Goal: Communication & Community: Answer question/provide support

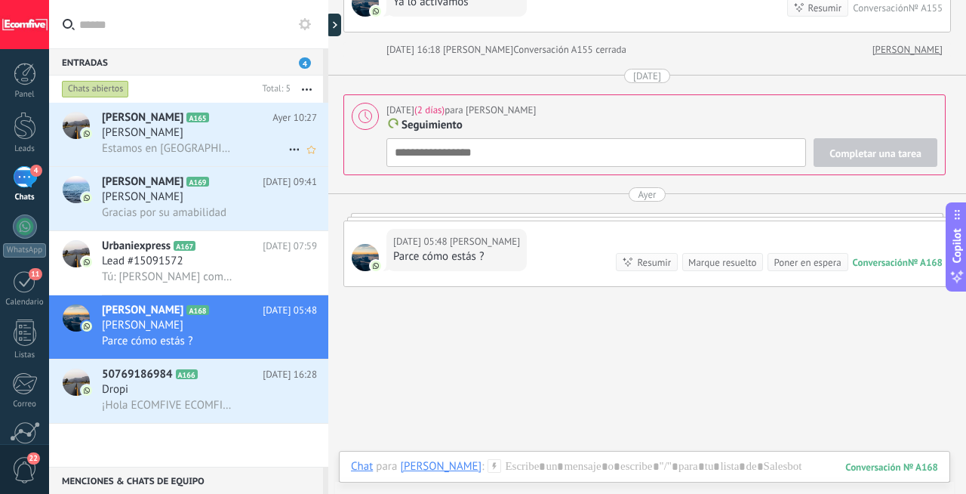
click at [226, 153] on span "Estamos en [GEOGRAPHIC_DATA], nos puedes ayudar para no perder el dinero por fa…" at bounding box center [168, 148] width 132 height 14
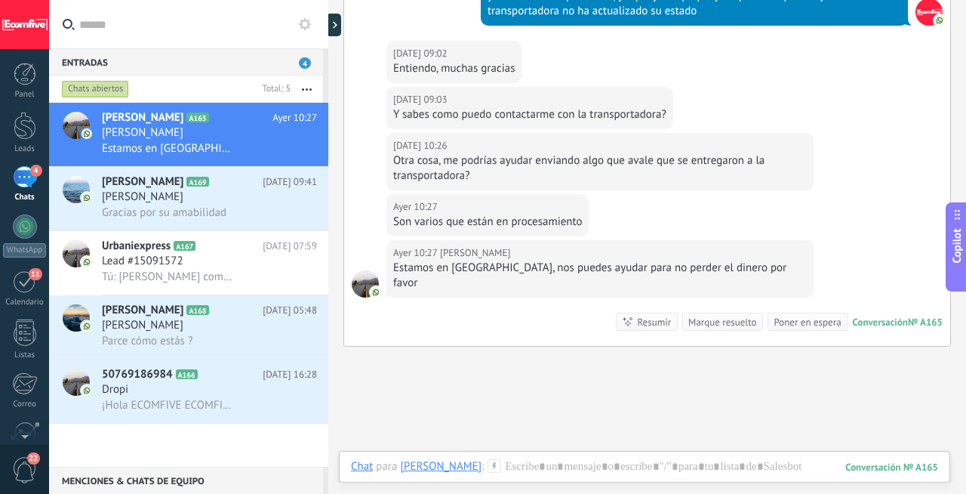
scroll to position [2636, 0]
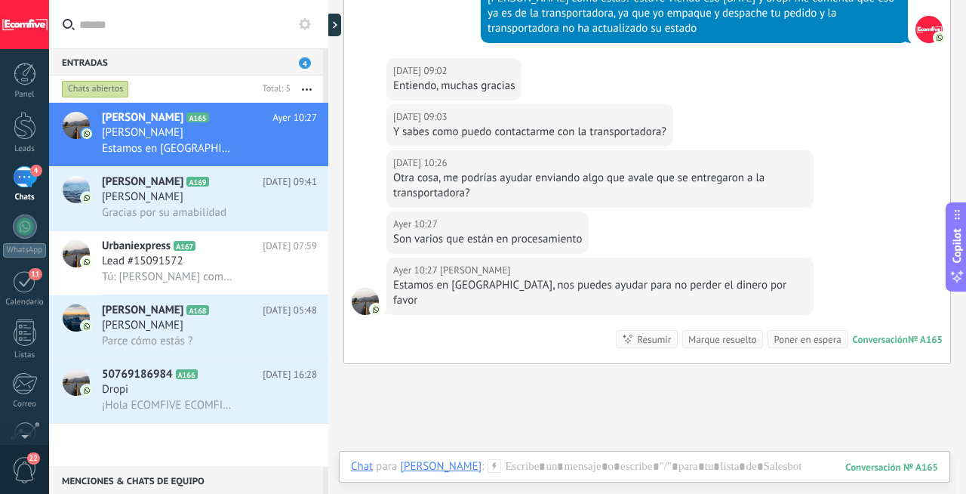
click at [478, 88] on div "Entiendo, muchas gracias" at bounding box center [454, 86] width 122 height 15
click at [494, 136] on div "Y sabes como puedo contactarme con la transportadora?" at bounding box center [529, 132] width 273 height 15
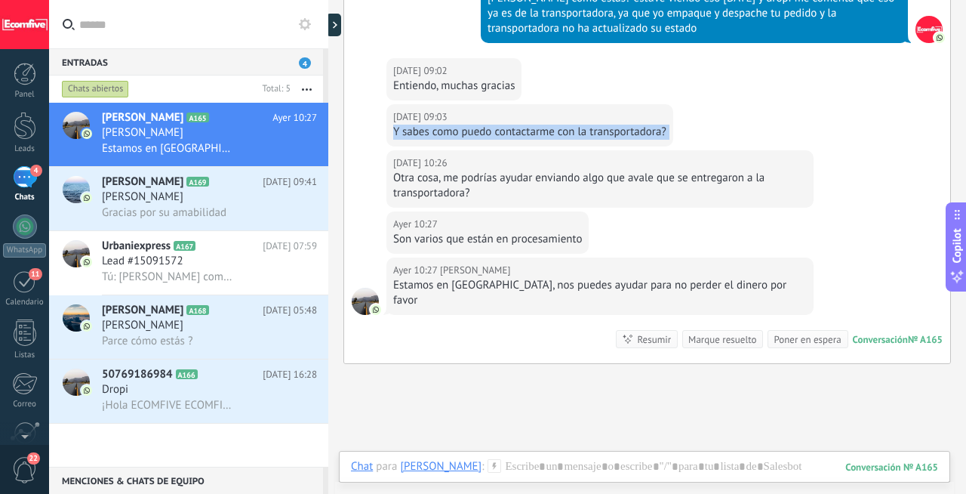
click at [494, 136] on div "Y sabes como puedo contactarme con la transportadora?" at bounding box center [529, 132] width 273 height 15
click at [477, 179] on div "Otra cosa, me podrías ayudar enviando algo que avale que se entregaron a la tra…" at bounding box center [600, 186] width 414 height 30
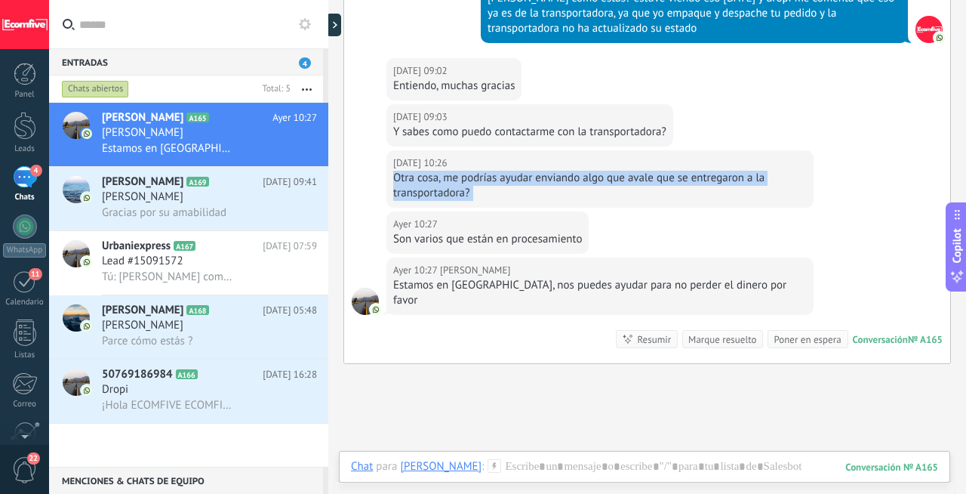
click at [478, 179] on div "Otra cosa, me podrías ayudar enviando algo que avale que se entregaron a la tra…" at bounding box center [600, 186] width 414 height 30
click at [507, 180] on div "Otra cosa, me podrías ayudar enviando algo que avale que se entregaron a la tra…" at bounding box center [600, 186] width 414 height 30
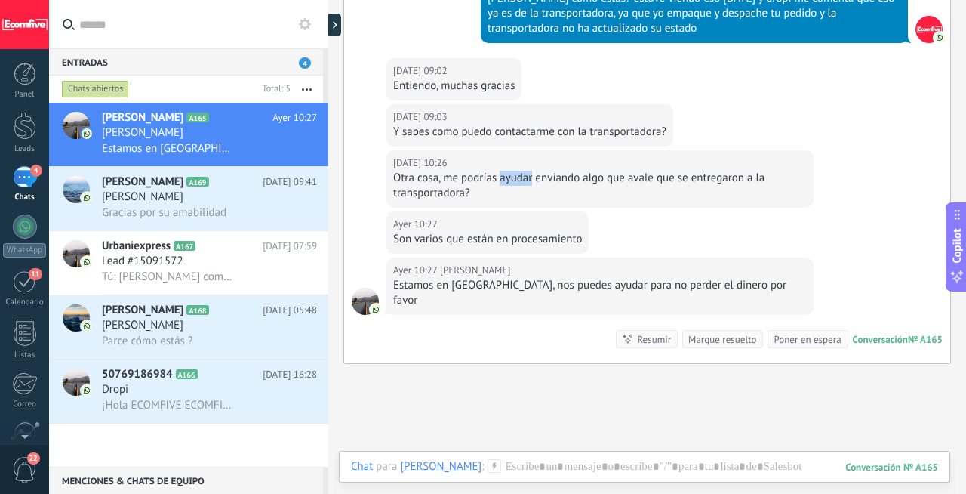
click at [507, 180] on div "Otra cosa, me podrías ayudar enviando algo que avale que se entregaron a la tra…" at bounding box center [600, 186] width 414 height 30
click at [541, 470] on div at bounding box center [644, 481] width 587 height 45
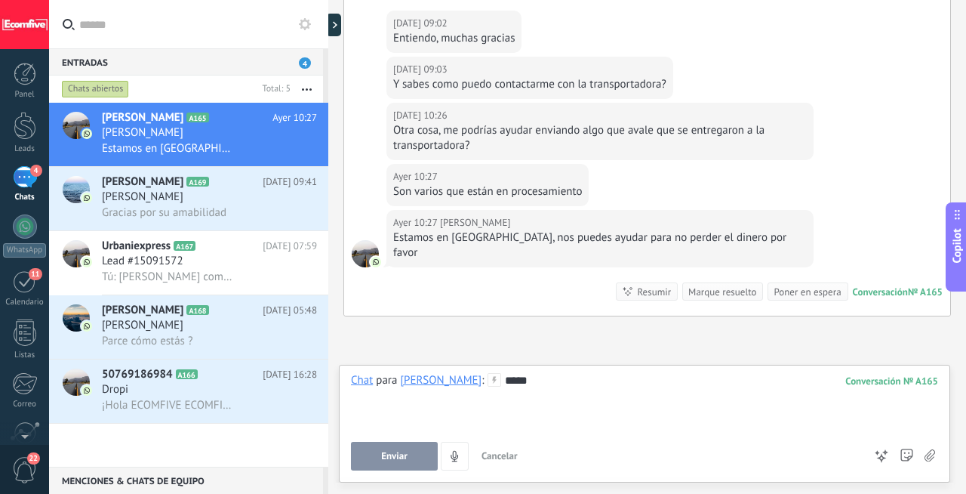
scroll to position [2642, 0]
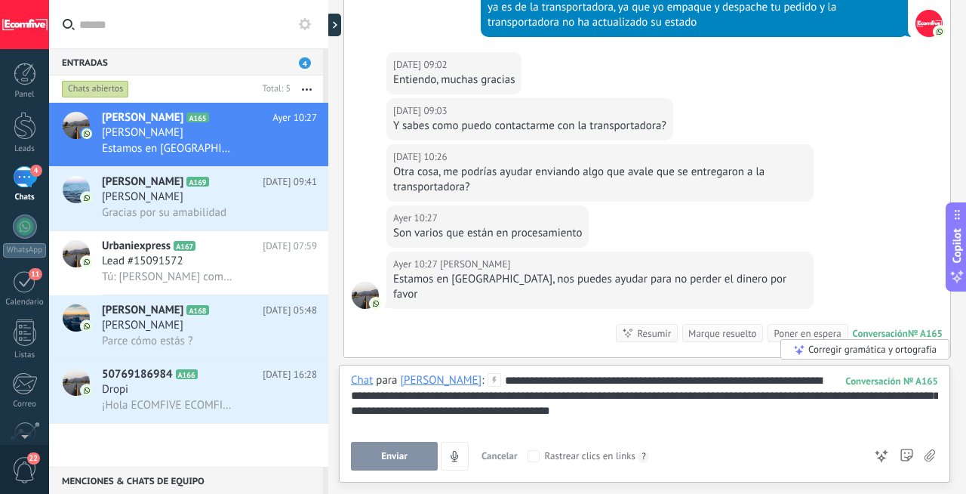
click at [409, 448] on button "Enviar" at bounding box center [394, 456] width 87 height 29
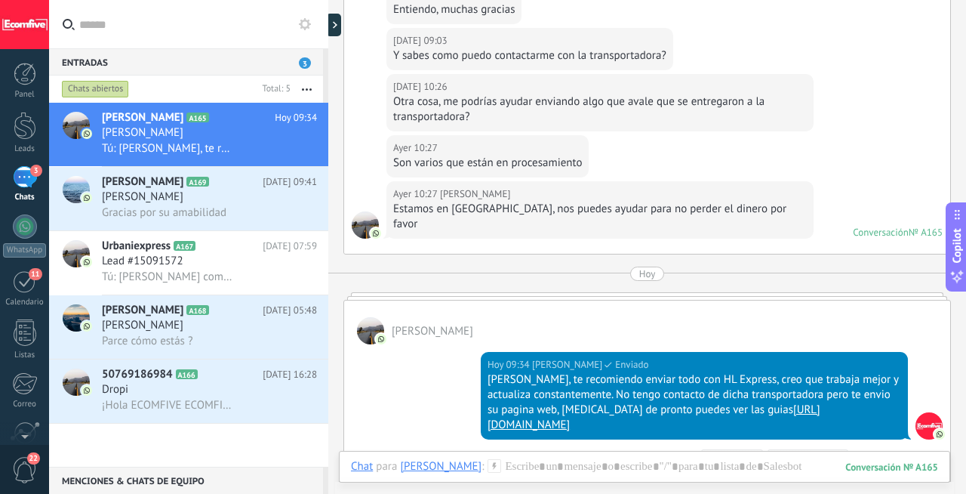
scroll to position [2617, 0]
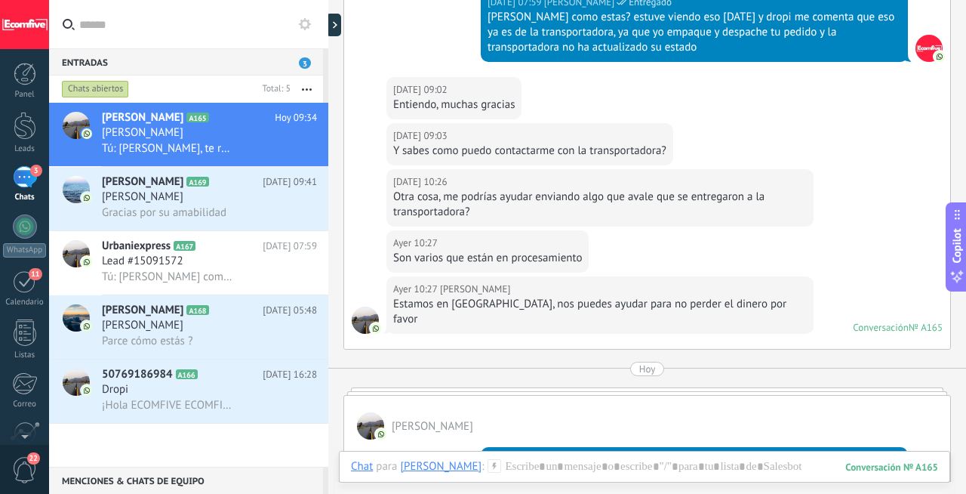
click at [449, 202] on div "Otra cosa, me podrías ayudar enviando algo que avale que se entregaron a la tra…" at bounding box center [600, 204] width 414 height 30
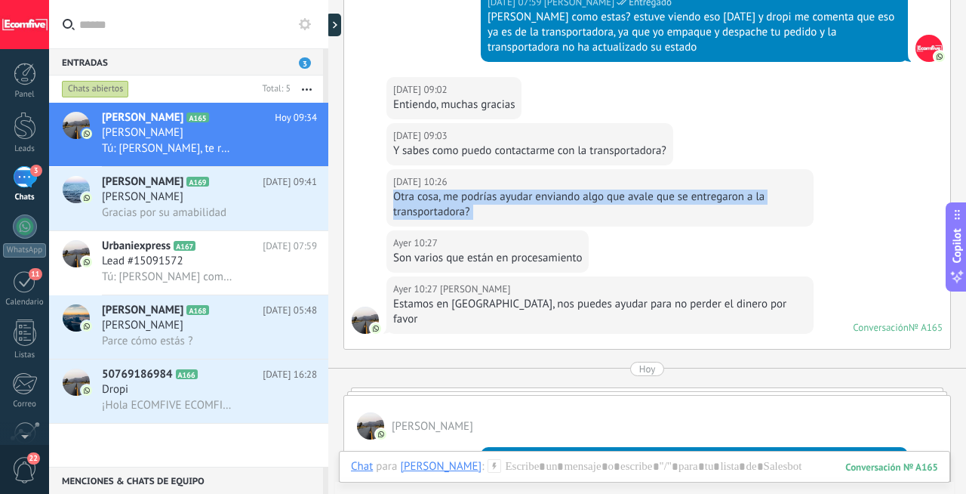
click at [449, 202] on div "Otra cosa, me podrías ayudar enviando algo que avale que se entregaron a la tra…" at bounding box center [600, 204] width 414 height 30
click at [592, 202] on div "Otra cosa, me podrías ayudar enviando algo que avale que se entregaron a la tra…" at bounding box center [600, 204] width 414 height 30
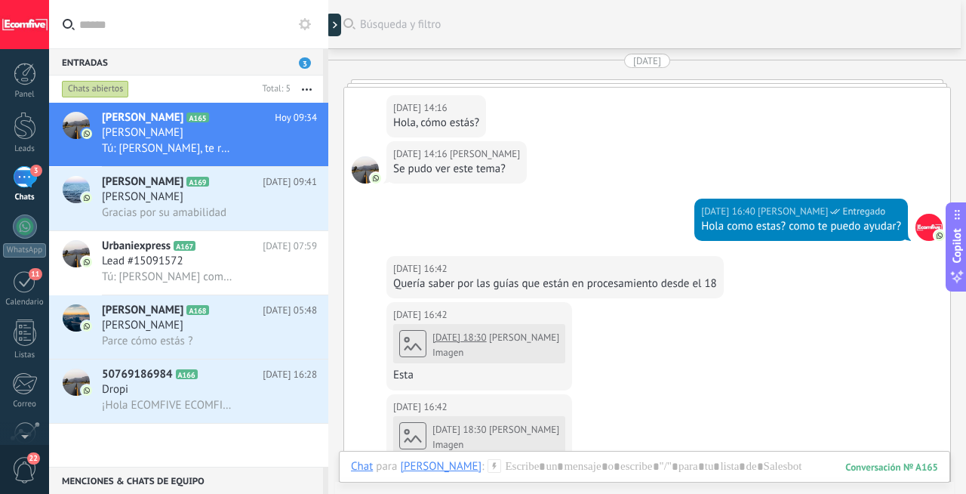
click at [494, 342] on div "[DATE] 18:30 [PERSON_NAME]" at bounding box center [496, 337] width 127 height 15
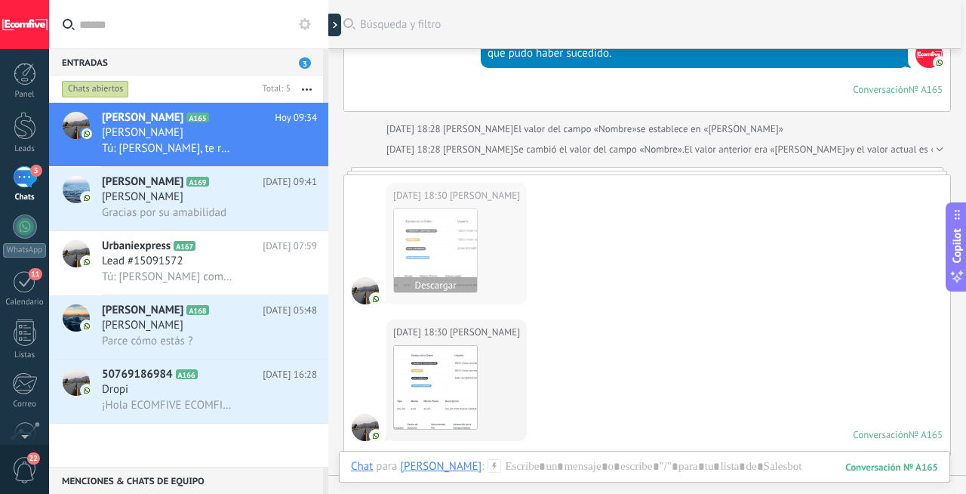
click at [450, 257] on img at bounding box center [435, 250] width 83 height 83
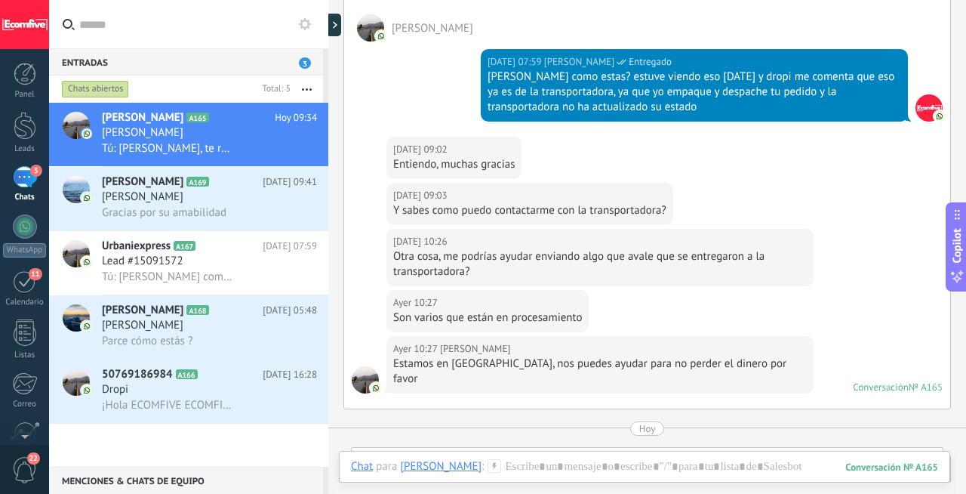
scroll to position [2550, 0]
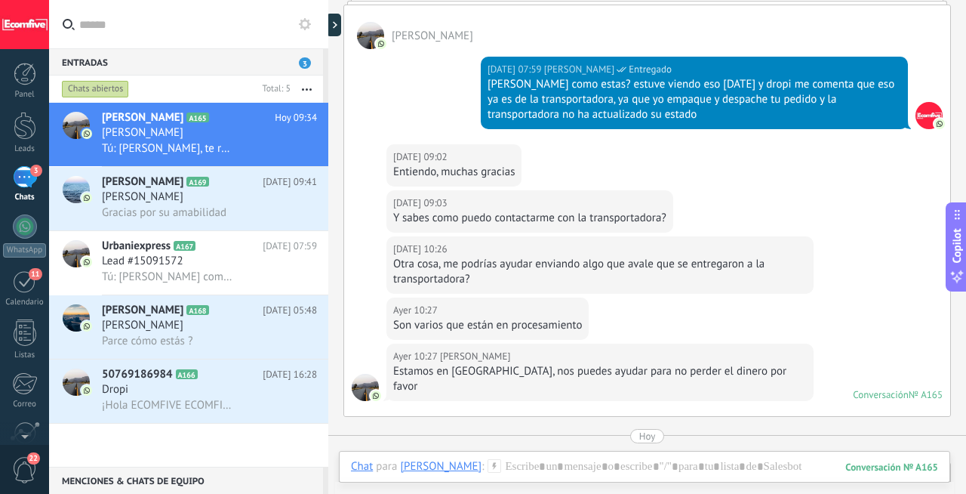
click at [484, 327] on div "Son varios que están en procesamiento" at bounding box center [487, 325] width 189 height 15
click at [476, 371] on div "Estamos en [GEOGRAPHIC_DATA], nos puedes ayudar para no perder el dinero por fa…" at bounding box center [600, 379] width 414 height 30
click at [475, 370] on div "Estamos en [GEOGRAPHIC_DATA], nos puedes ayudar para no perder el dinero por fa…" at bounding box center [600, 379] width 414 height 30
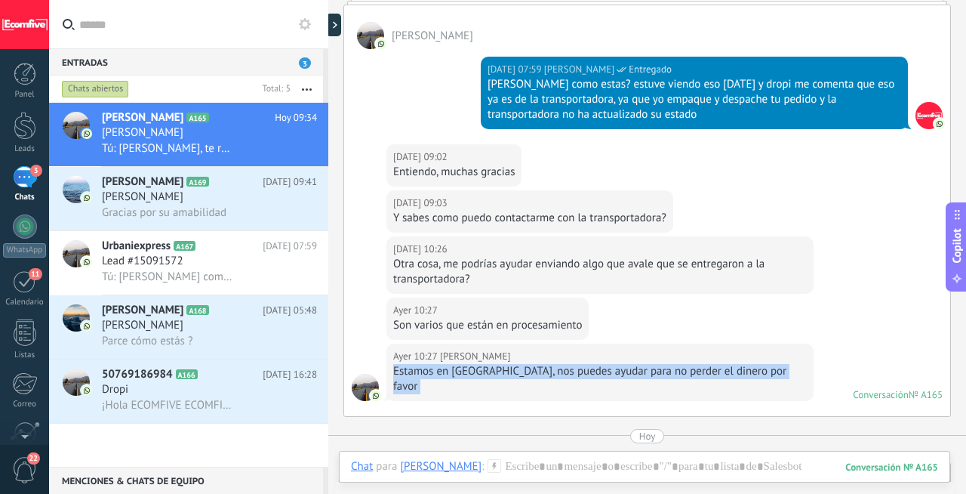
click at [475, 370] on div "Estamos en [GEOGRAPHIC_DATA], nos puedes ayudar para no perder el dinero por fa…" at bounding box center [600, 379] width 414 height 30
click at [518, 368] on div "Estamos en [GEOGRAPHIC_DATA], nos puedes ayudar para no perder el dinero por fa…" at bounding box center [600, 379] width 414 height 30
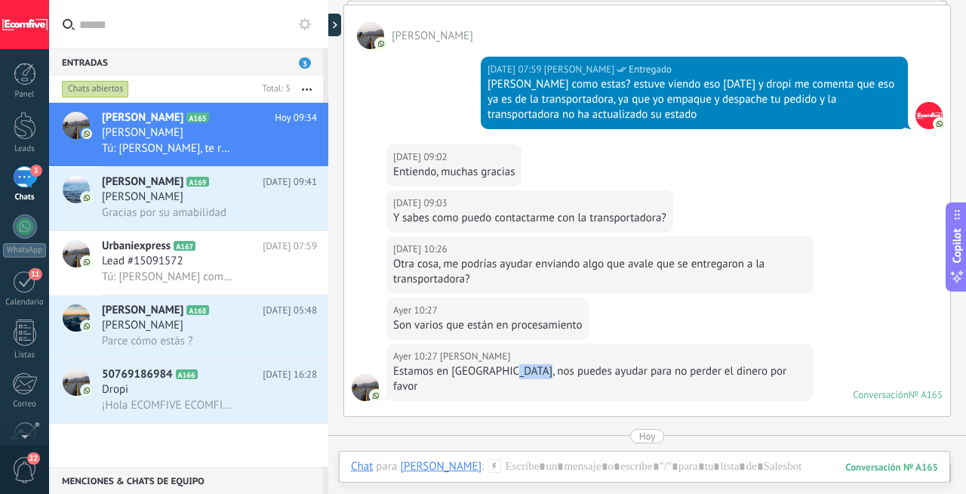
click at [518, 368] on div "Estamos en [GEOGRAPHIC_DATA], nos puedes ayudar para no perder el dinero por fa…" at bounding box center [600, 379] width 414 height 30
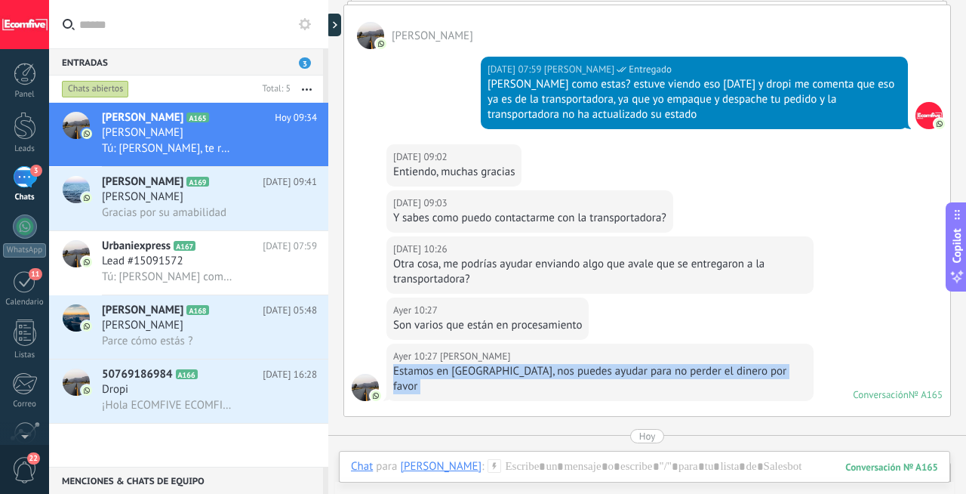
click at [518, 368] on div "Estamos en [GEOGRAPHIC_DATA], nos puedes ayudar para no perder el dinero por fa…" at bounding box center [600, 379] width 414 height 30
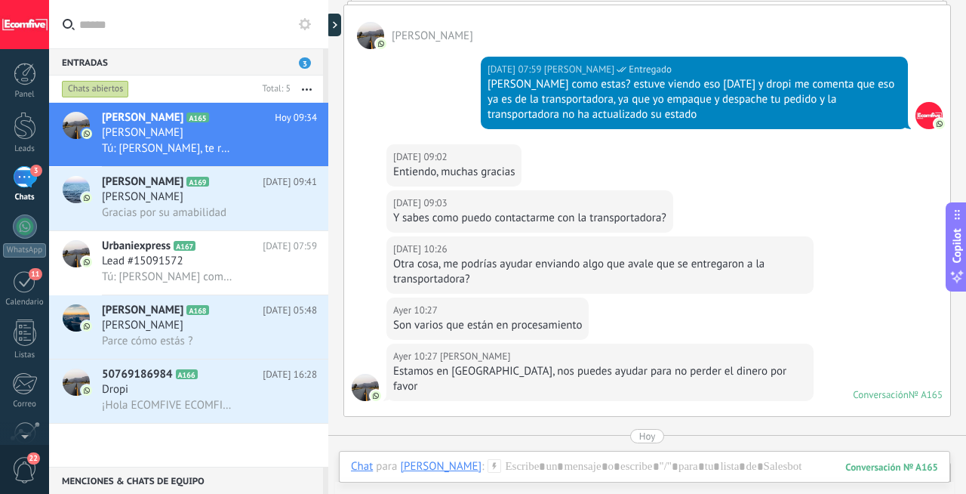
click at [507, 320] on div "Son varios que están en procesamiento" at bounding box center [487, 325] width 189 height 15
click at [552, 257] on div "Otra cosa, me podrías ayudar enviando algo que avale que se entregaron a la tra…" at bounding box center [600, 272] width 414 height 30
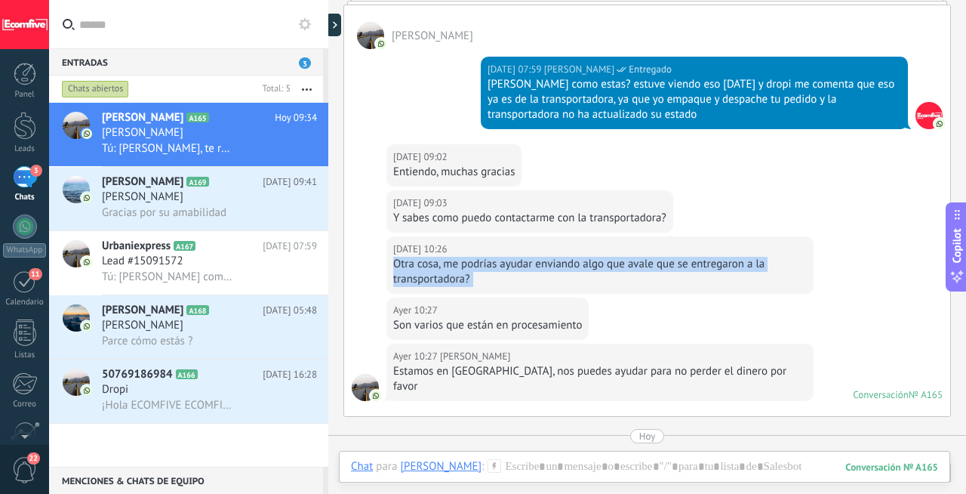
click at [552, 257] on div "Otra cosa, me podrías ayudar enviando algo que avale que se entregaron a la tra…" at bounding box center [600, 272] width 414 height 30
click at [623, 281] on div "Otra cosa, me podrías ayudar enviando algo que avale que se entregaron a la tra…" at bounding box center [600, 272] width 414 height 30
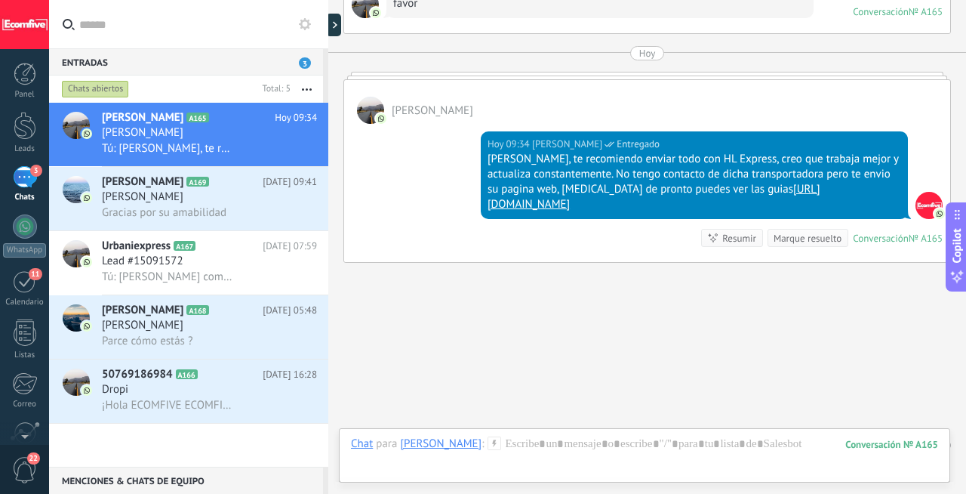
scroll to position [2932, 0]
click at [569, 444] on div at bounding box center [644, 458] width 587 height 45
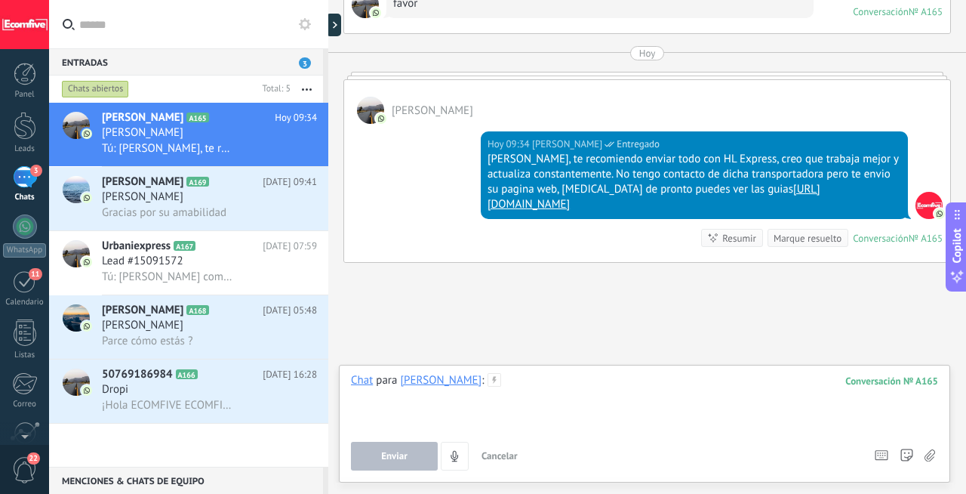
scroll to position [2689, 0]
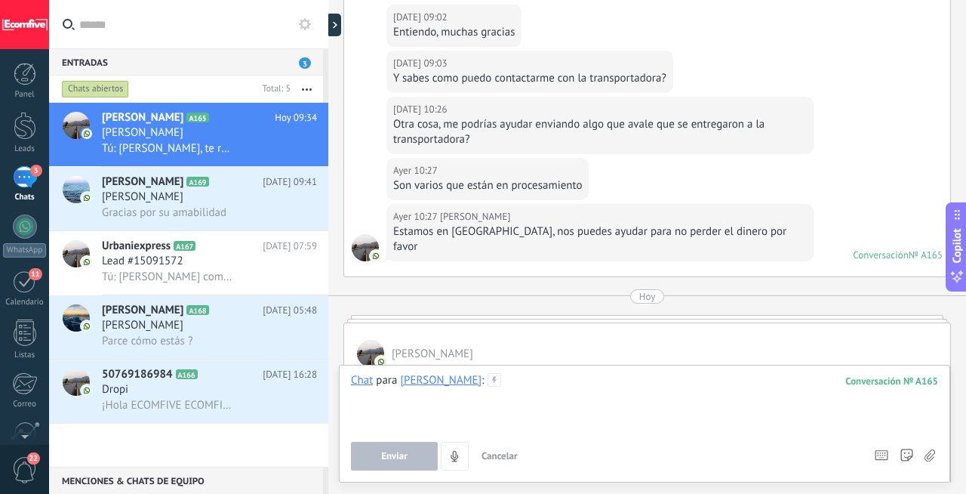
click at [534, 386] on div at bounding box center [644, 401] width 587 height 57
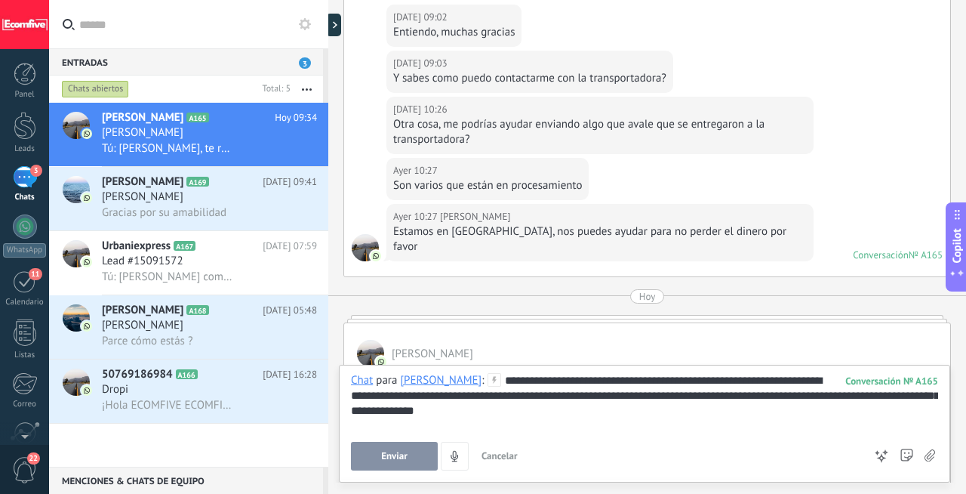
click at [403, 451] on span "Enviar" at bounding box center [394, 456] width 26 height 11
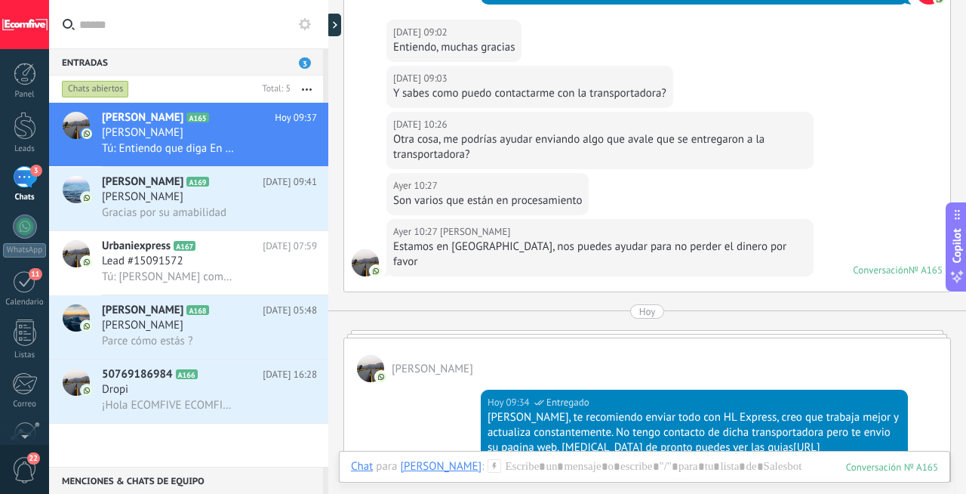
scroll to position [3009, 0]
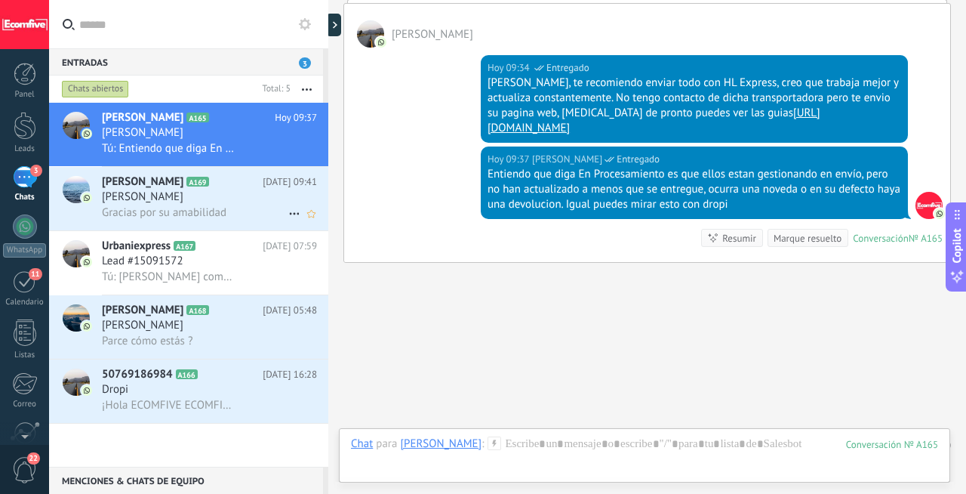
click at [257, 211] on div "Gracias por su amabilidad" at bounding box center [209, 213] width 215 height 16
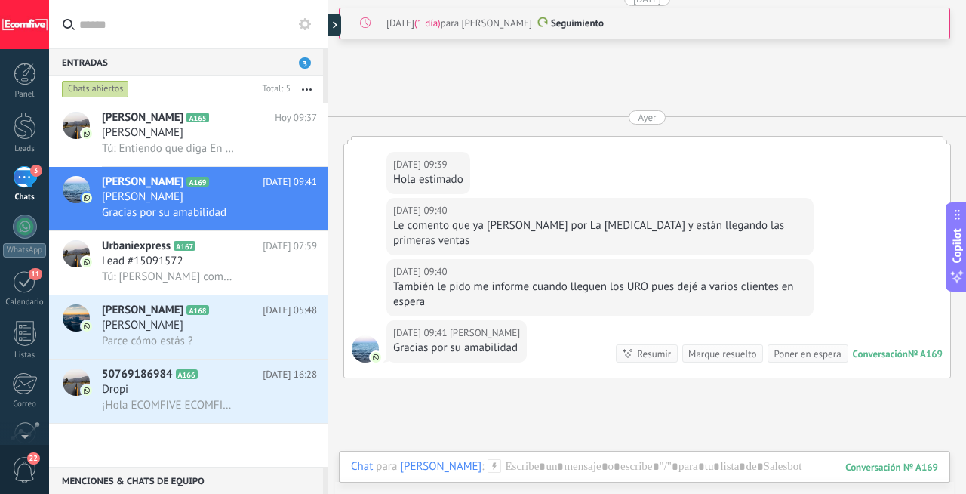
scroll to position [2969, 0]
click at [519, 467] on div at bounding box center [644, 481] width 587 height 45
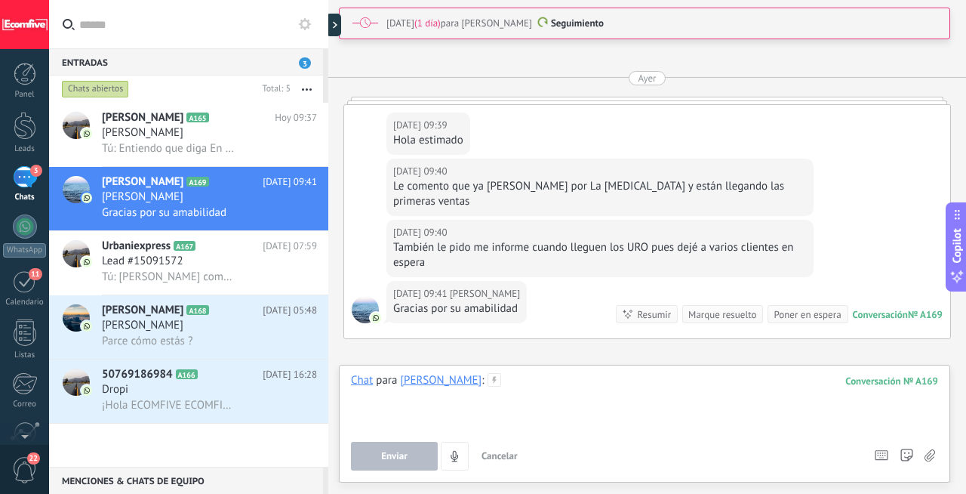
scroll to position [3005, 0]
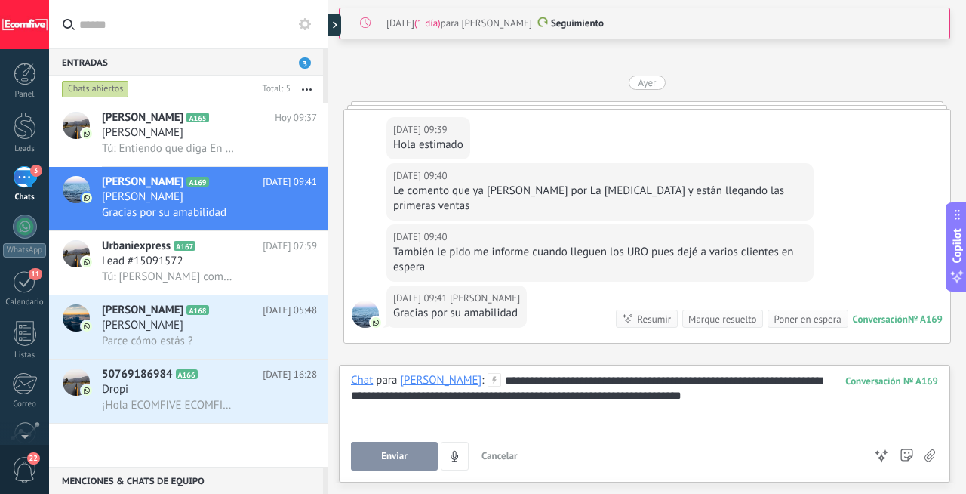
click at [377, 462] on button "Enviar" at bounding box center [394, 456] width 87 height 29
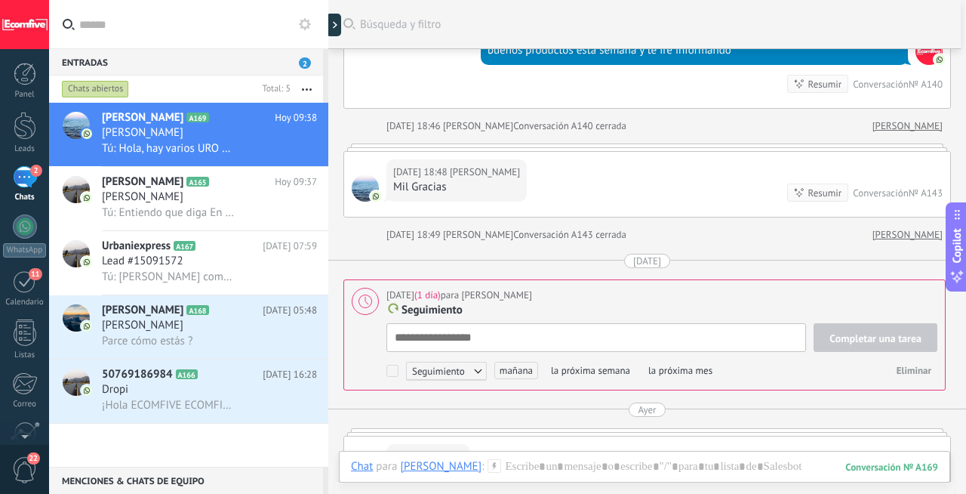
scroll to position [2911, 0]
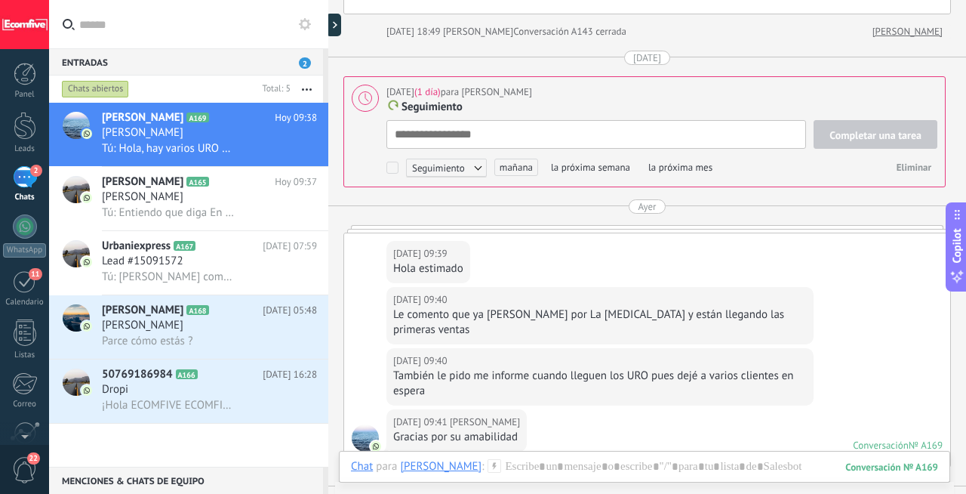
click at [499, 307] on div "Le comento que ya [PERSON_NAME] por La [MEDICAL_DATA] y están llegando las prim…" at bounding box center [600, 322] width 414 height 30
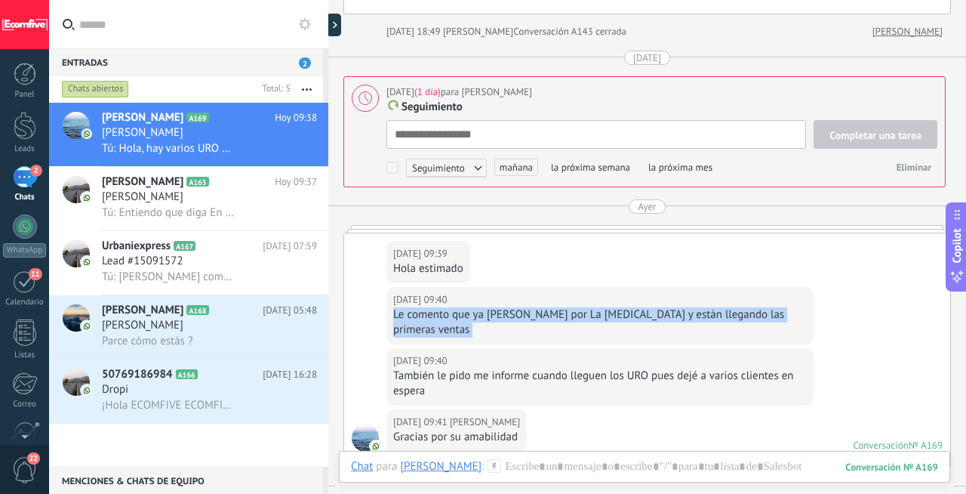
click at [499, 307] on div "Le comento que ya [PERSON_NAME] por La [MEDICAL_DATA] y están llegando las prim…" at bounding box center [600, 322] width 414 height 30
click at [652, 307] on div "Le comento que ya [PERSON_NAME] por La [MEDICAL_DATA] y están llegando las prim…" at bounding box center [600, 322] width 414 height 30
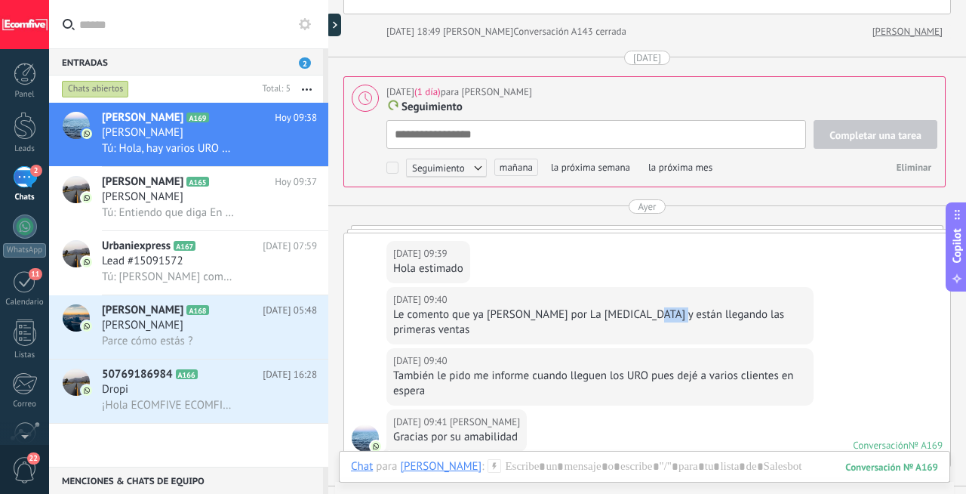
click at [652, 307] on div "Le comento que ya [PERSON_NAME] por La [MEDICAL_DATA] y están llegando las prim…" at bounding box center [600, 322] width 414 height 30
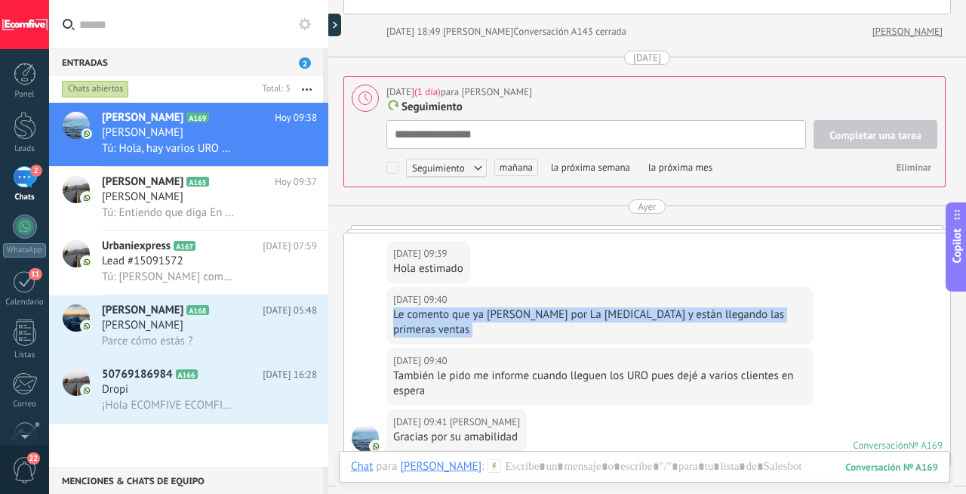
click at [652, 307] on div "Le comento que ya [PERSON_NAME] por La [MEDICAL_DATA] y están llegando las prim…" at bounding box center [600, 322] width 414 height 30
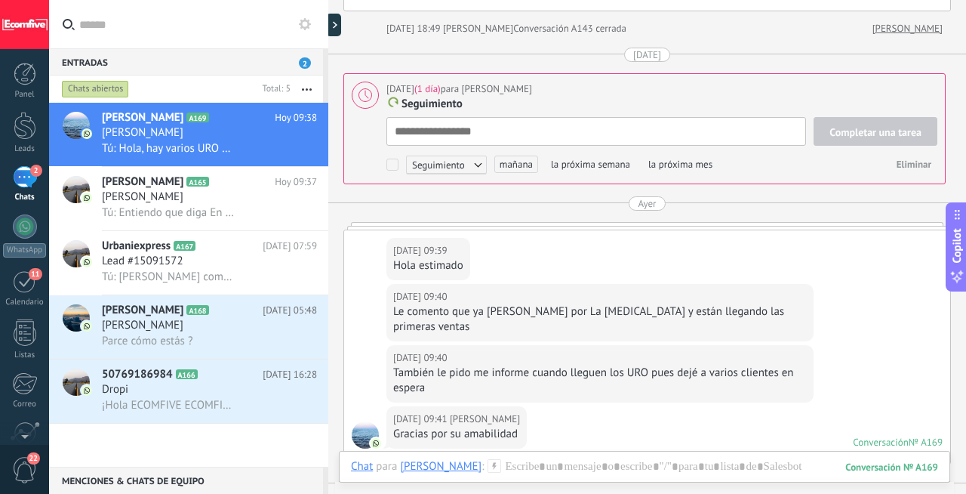
click at [556, 365] on div "También le pido me informe cuando lleguen los URO pues dejé a varios clientes e…" at bounding box center [600, 380] width 414 height 30
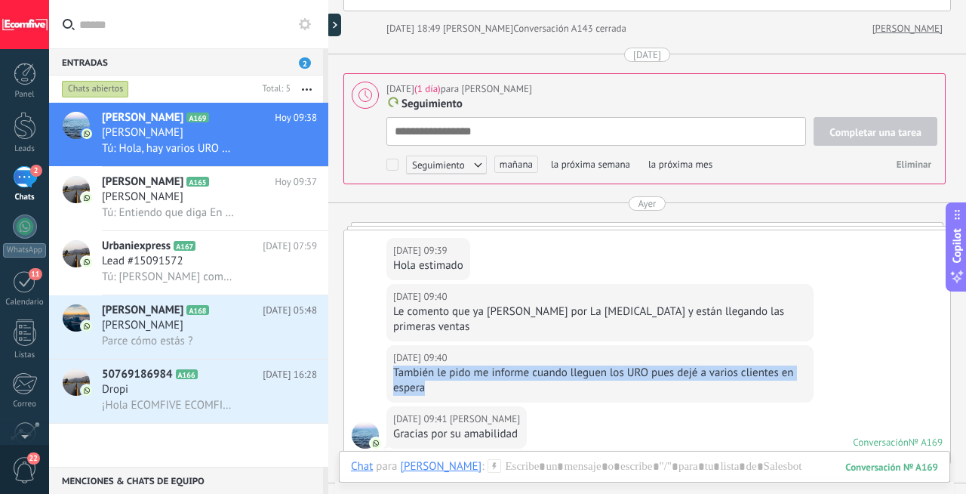
click at [556, 365] on div "También le pido me informe cuando lleguen los URO pues dejé a varios clientes e…" at bounding box center [600, 380] width 414 height 30
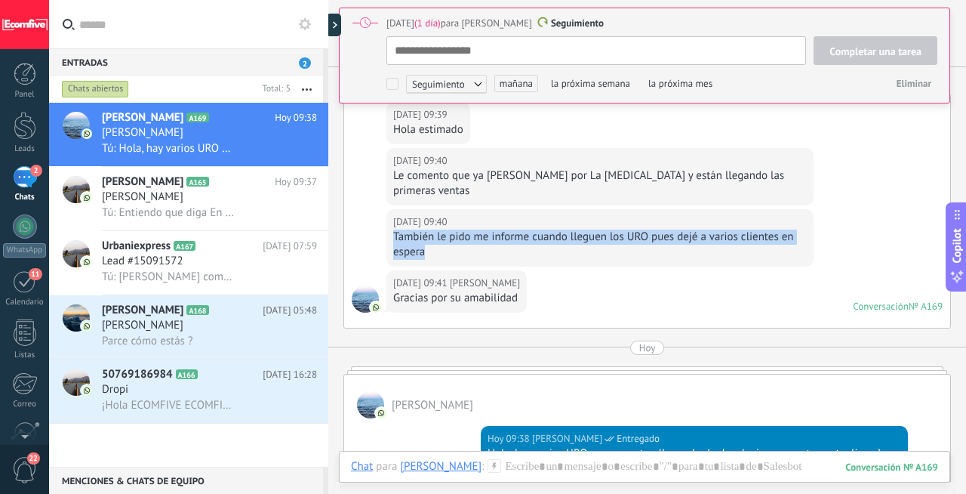
scroll to position [3298, 0]
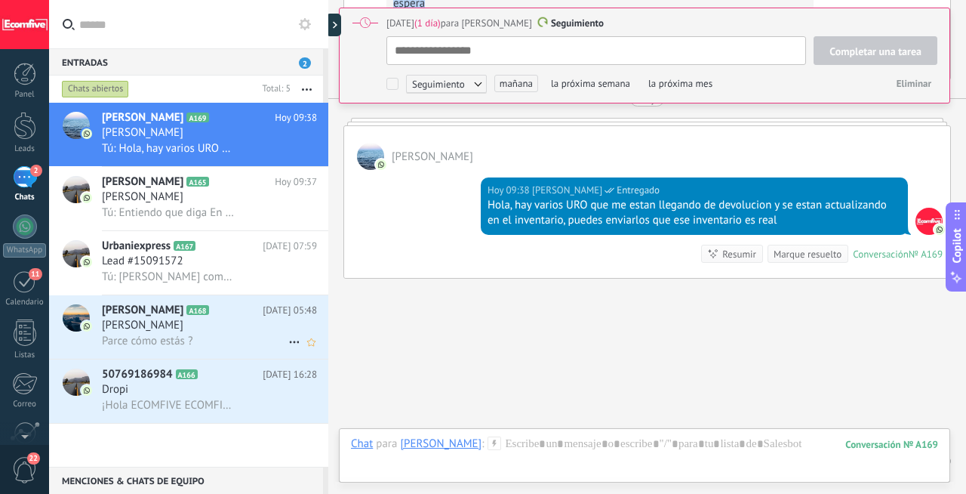
click at [233, 322] on div "[PERSON_NAME]" at bounding box center [209, 325] width 215 height 15
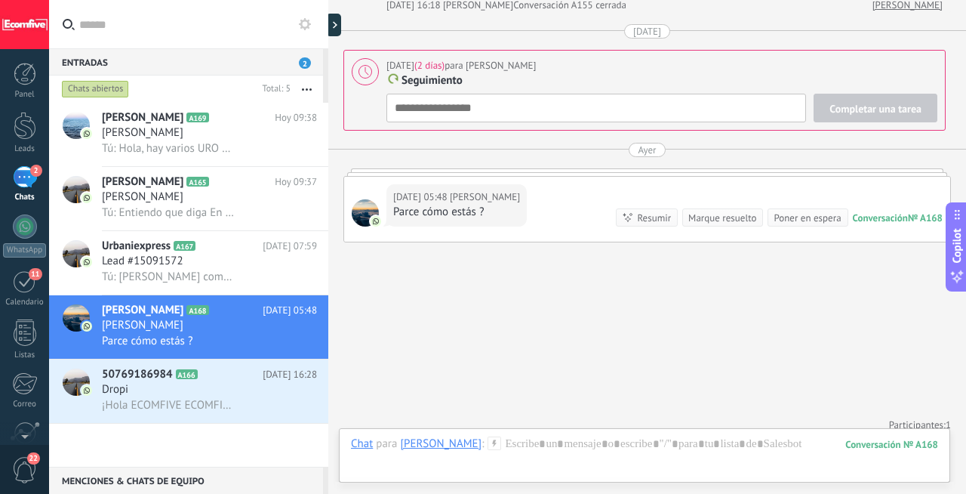
scroll to position [1642, 0]
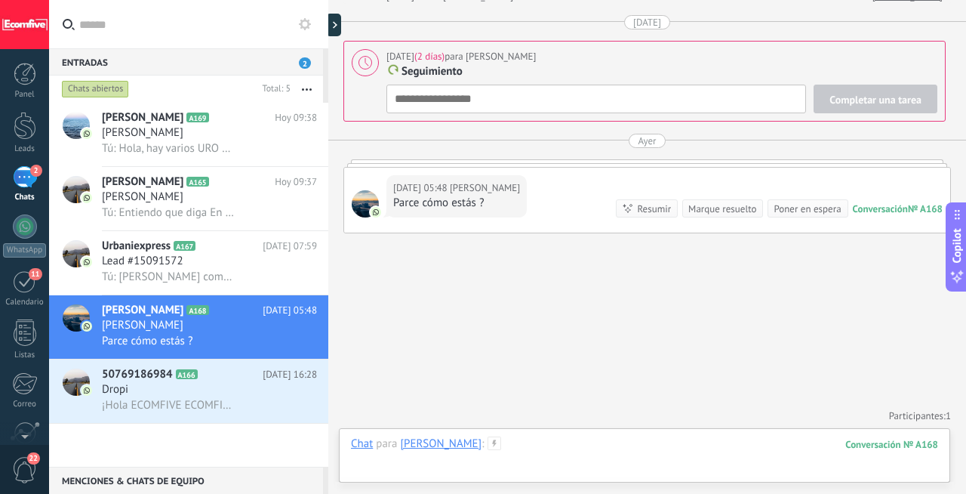
click at [555, 447] on div at bounding box center [644, 458] width 587 height 45
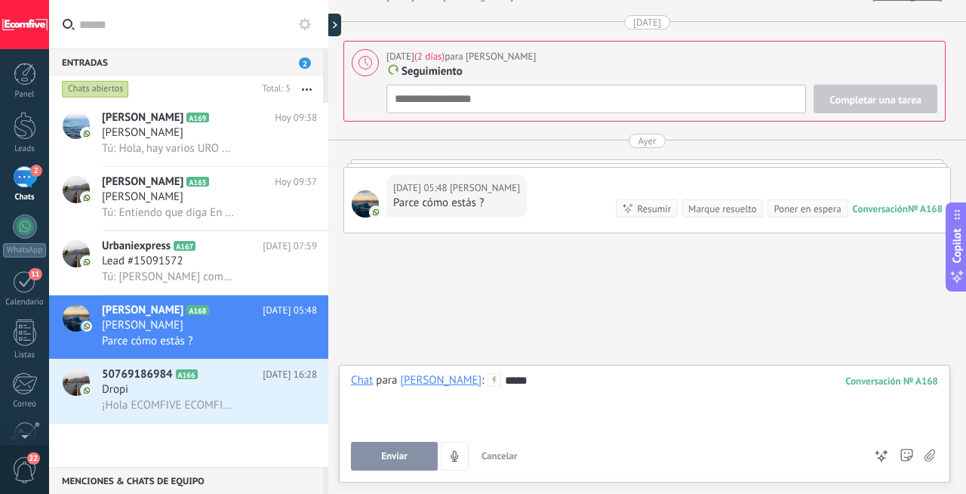
click at [388, 466] on button "Enviar" at bounding box center [394, 456] width 87 height 29
type textarea "**********"
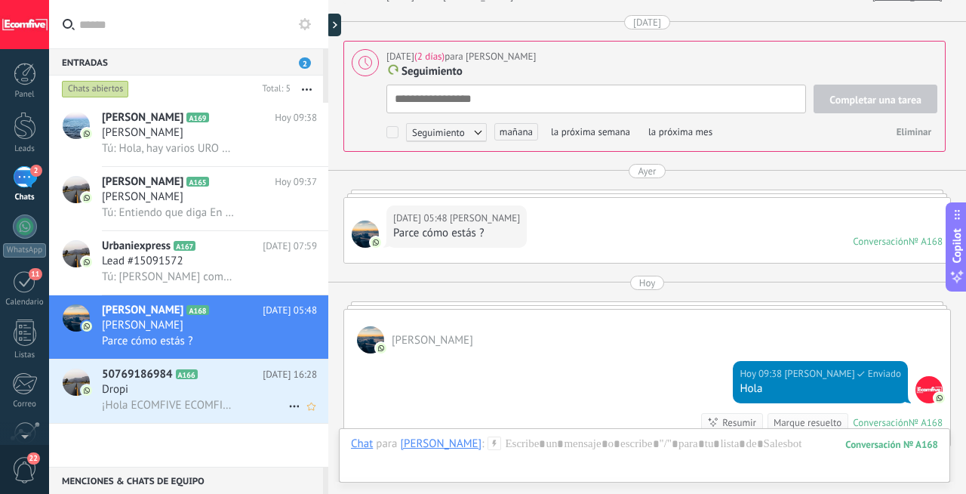
scroll to position [15, 0]
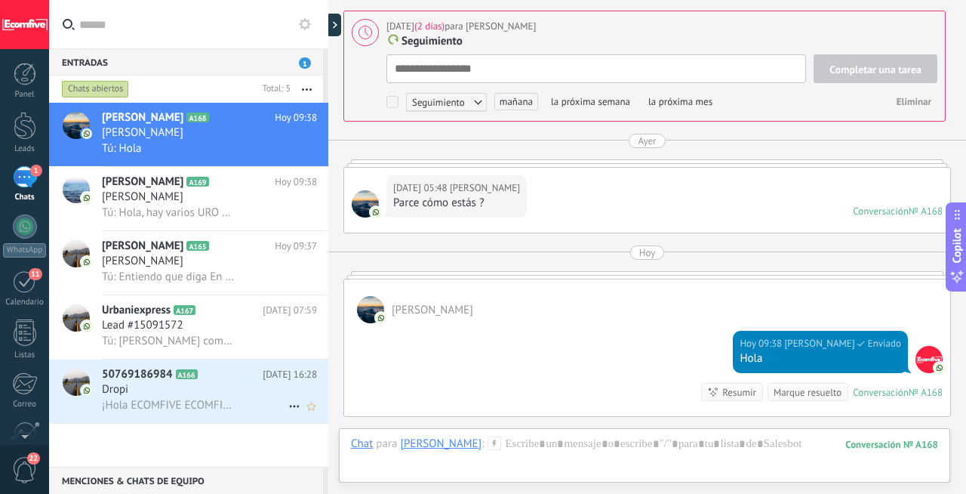
click at [225, 387] on div "Dropi" at bounding box center [209, 389] width 215 height 15
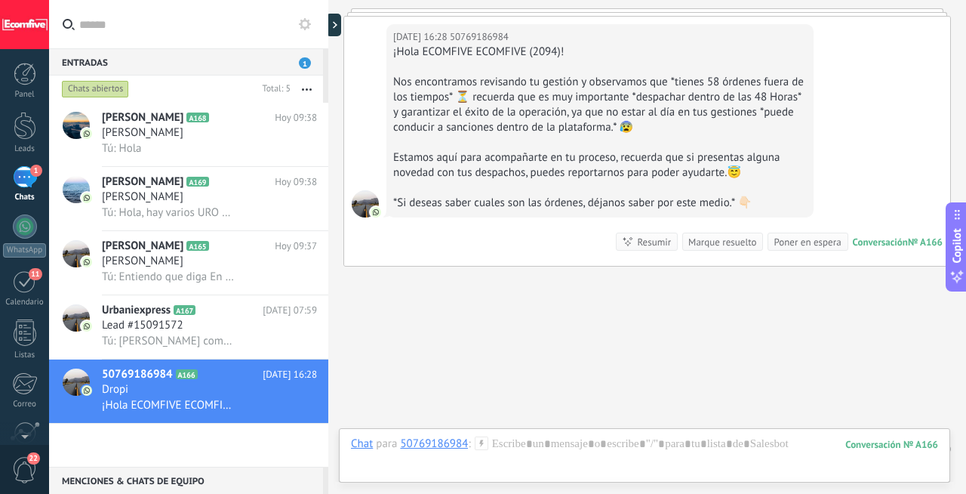
scroll to position [1349, 0]
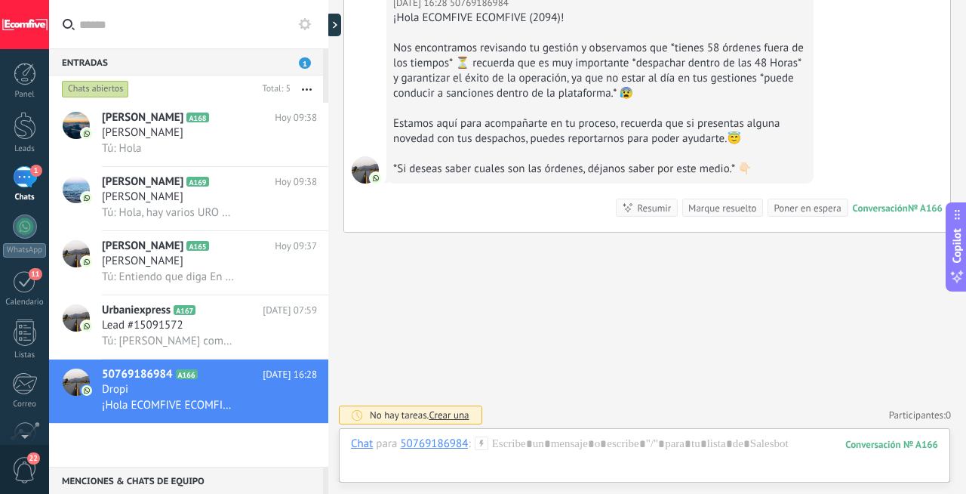
click at [738, 211] on div "Marque resuelto" at bounding box center [723, 208] width 68 height 14
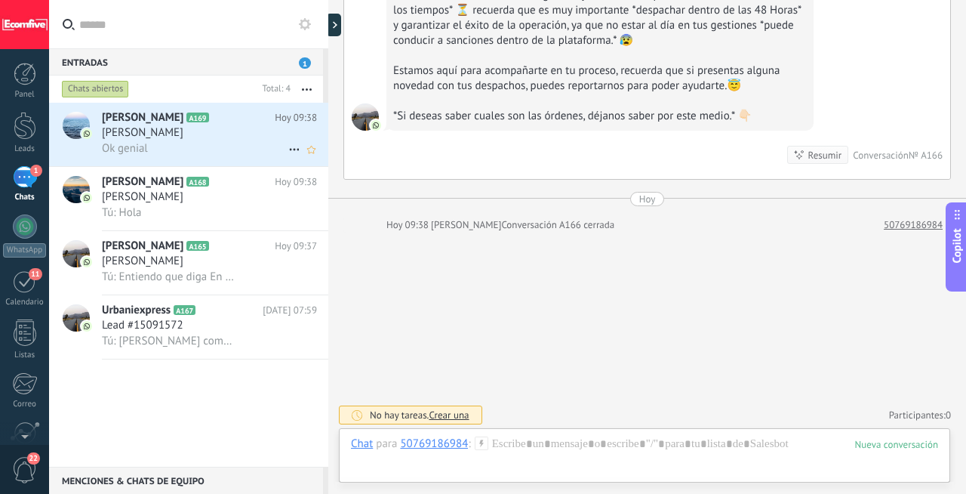
click at [200, 143] on div "Ok genial" at bounding box center [209, 148] width 215 height 16
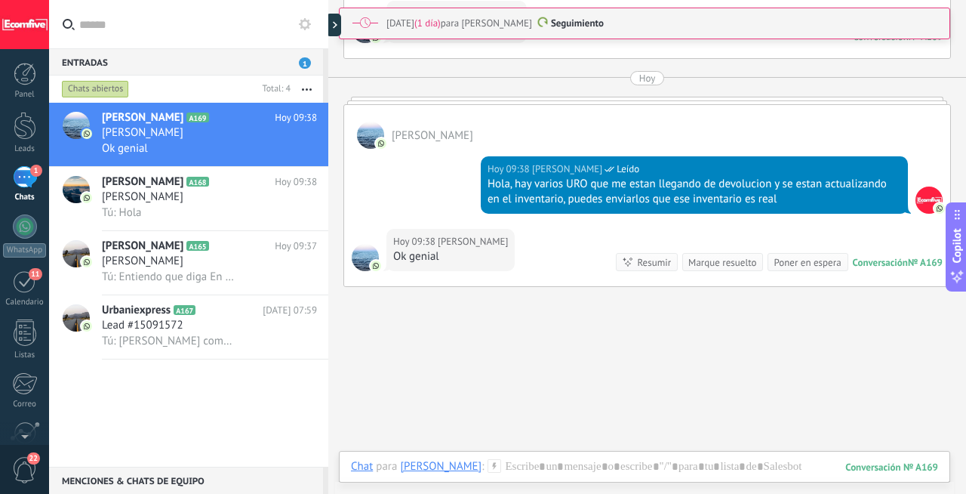
scroll to position [3138, 0]
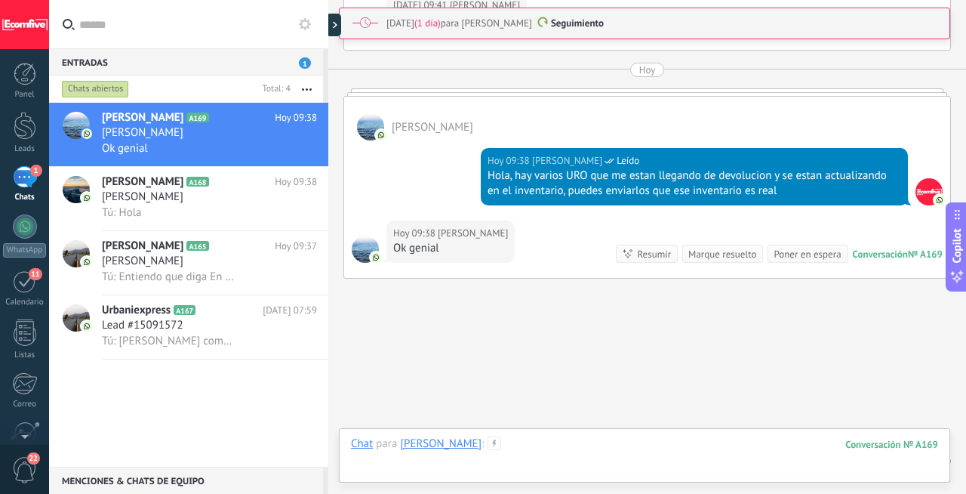
click at [559, 442] on div at bounding box center [644, 458] width 587 height 45
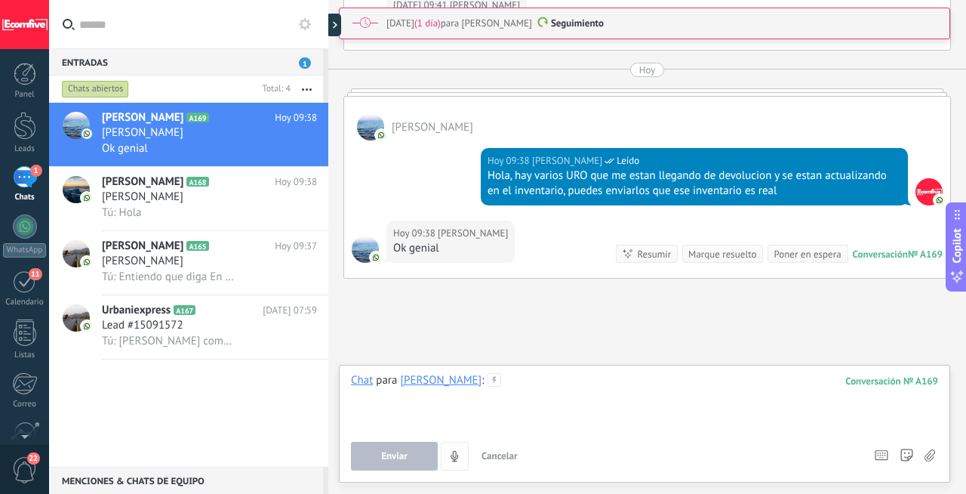
click at [577, 384] on div at bounding box center [644, 401] width 587 height 57
click at [386, 449] on button "Enviar" at bounding box center [394, 456] width 87 height 29
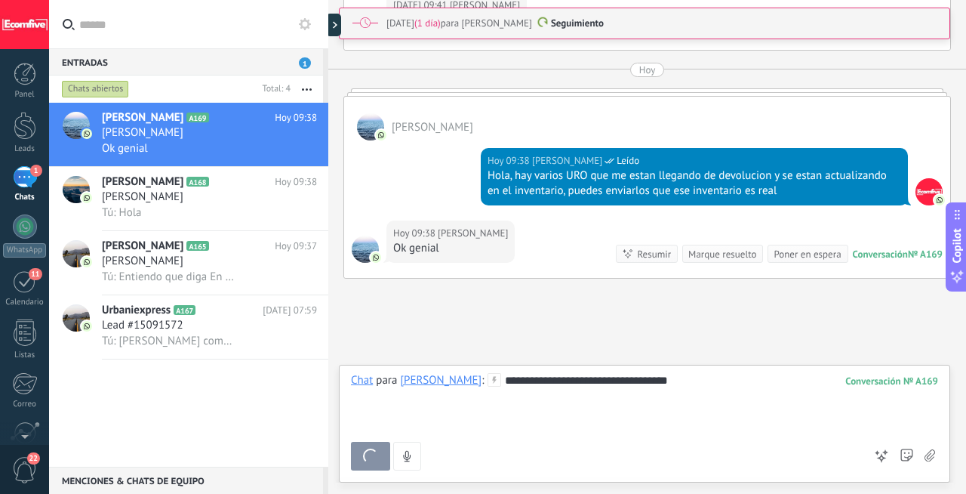
type textarea "**********"
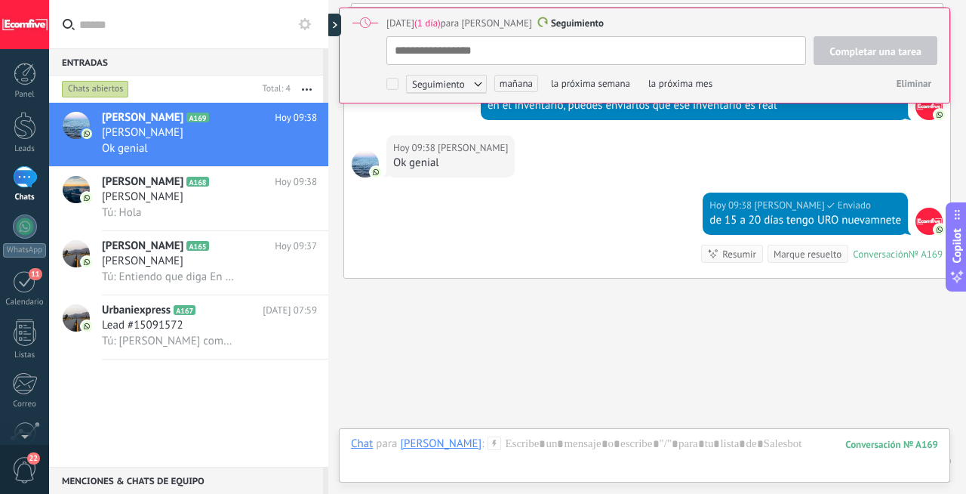
scroll to position [15, 0]
click at [511, 445] on div at bounding box center [644, 458] width 587 height 45
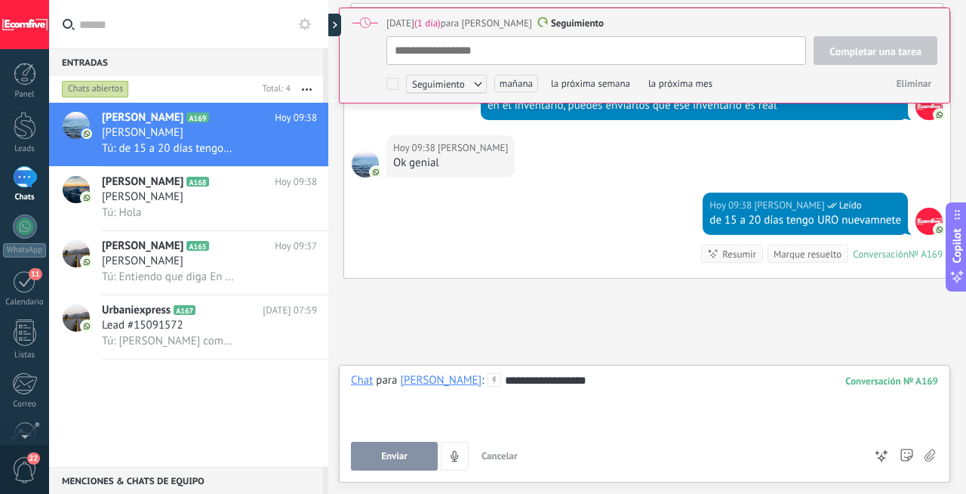
click at [400, 458] on span "Enviar" at bounding box center [394, 456] width 26 height 11
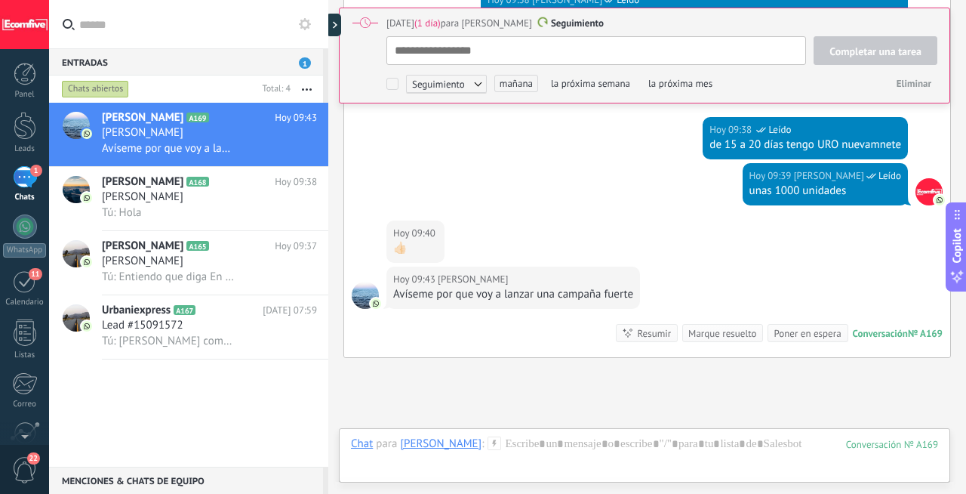
type textarea "**********"
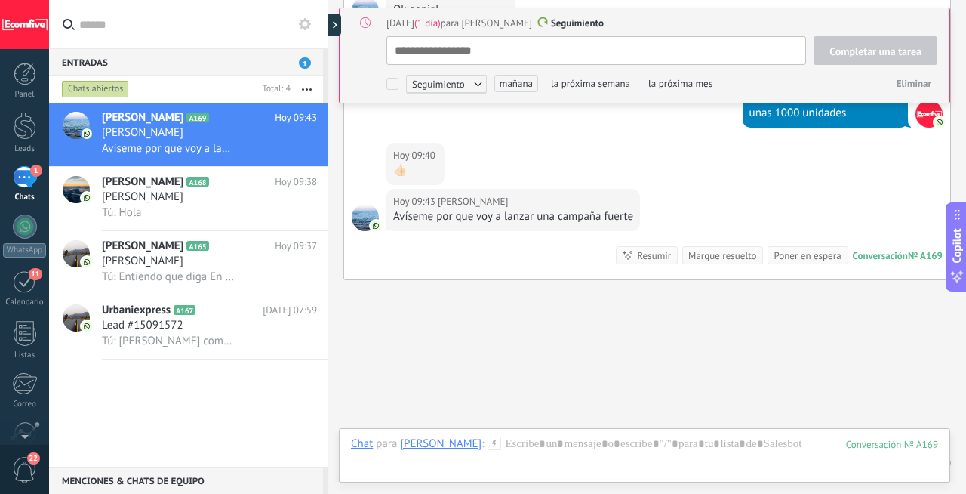
scroll to position [3408, 0]
click at [654, 141] on div "[DATE] 09:40 [PERSON_NAME] 👍🏻" at bounding box center [647, 164] width 606 height 46
click at [196, 274] on span "Tú: Entiendo que diga En Procesamiento es que ellos estan gestionando en envío,…" at bounding box center [168, 277] width 132 height 14
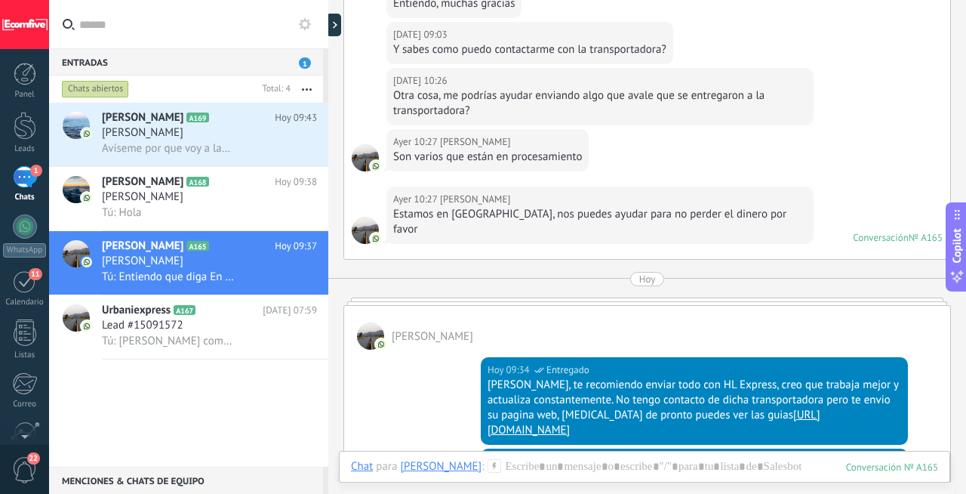
scroll to position [3020, 0]
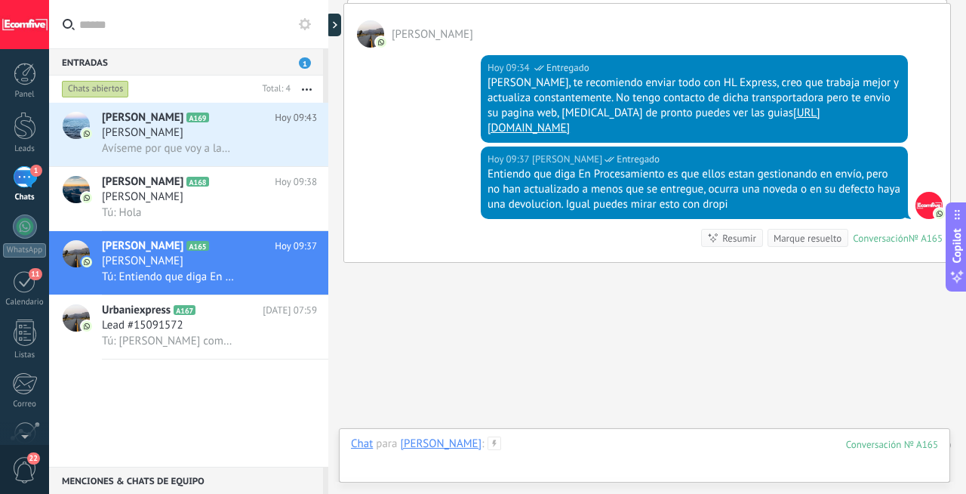
click at [522, 450] on div at bounding box center [644, 458] width 587 height 45
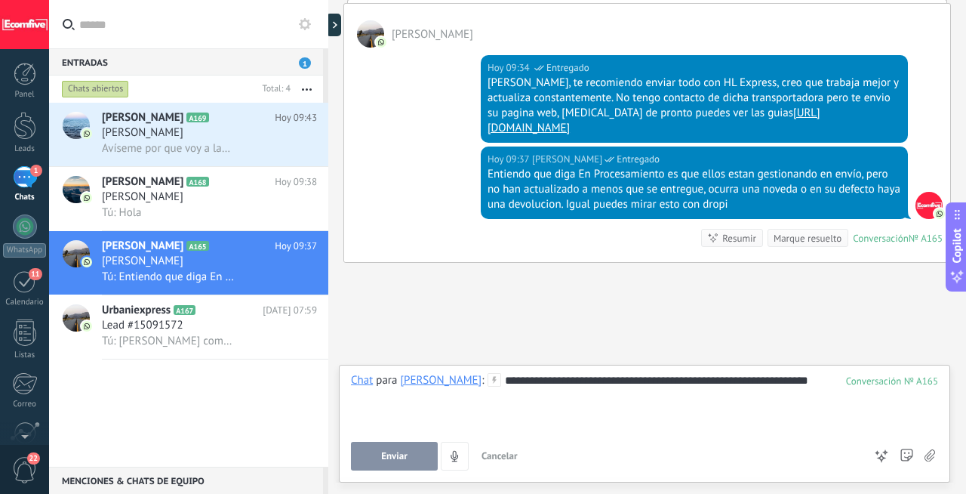
click at [411, 454] on button "Enviar" at bounding box center [394, 456] width 87 height 29
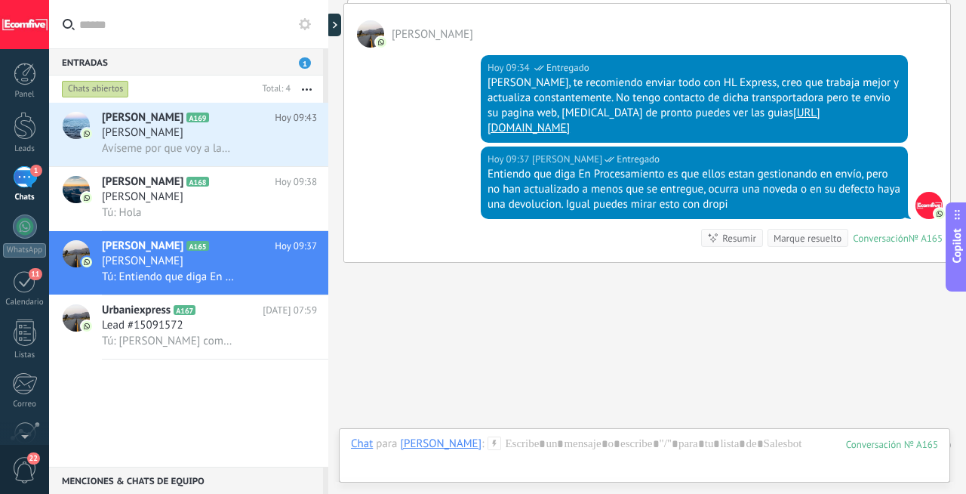
scroll to position [3066, 0]
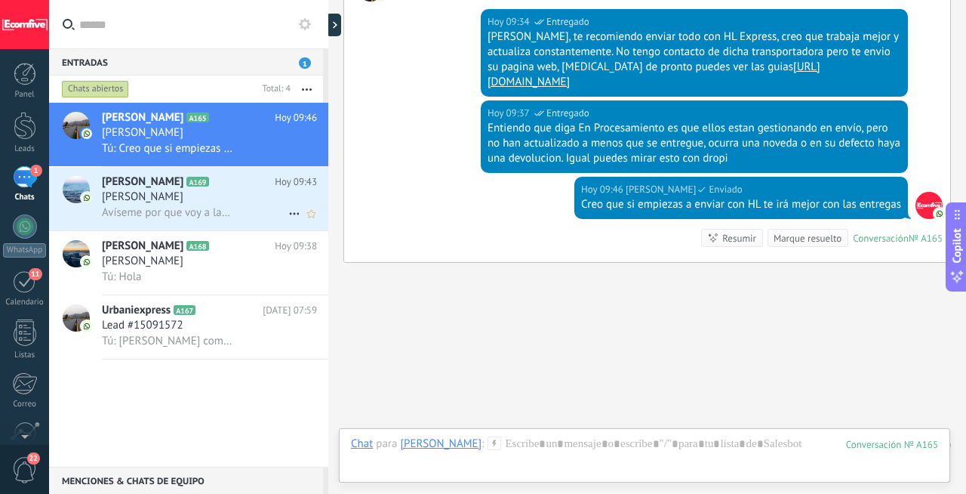
click at [216, 201] on div "[PERSON_NAME]" at bounding box center [209, 196] width 215 height 15
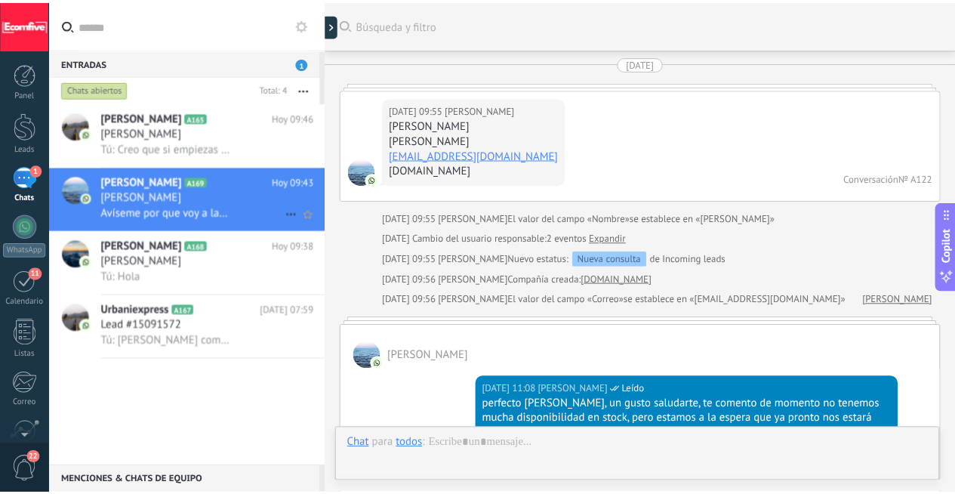
scroll to position [3048, 0]
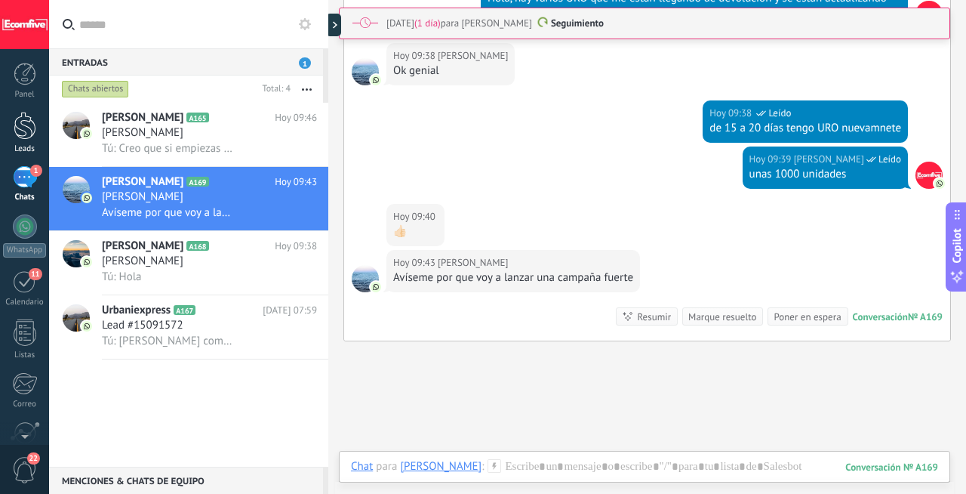
click at [29, 125] on div at bounding box center [25, 126] width 23 height 28
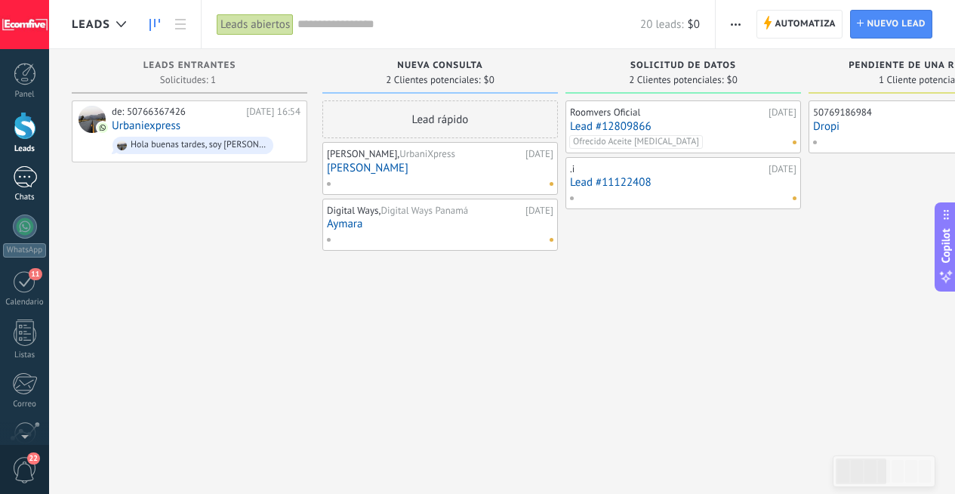
click at [30, 172] on div at bounding box center [25, 177] width 24 height 22
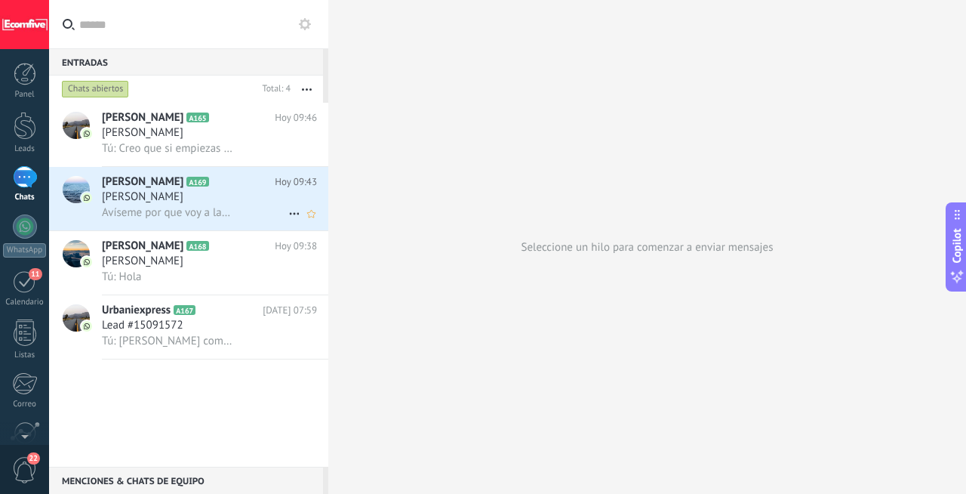
click at [247, 195] on div "[PERSON_NAME]" at bounding box center [209, 196] width 215 height 15
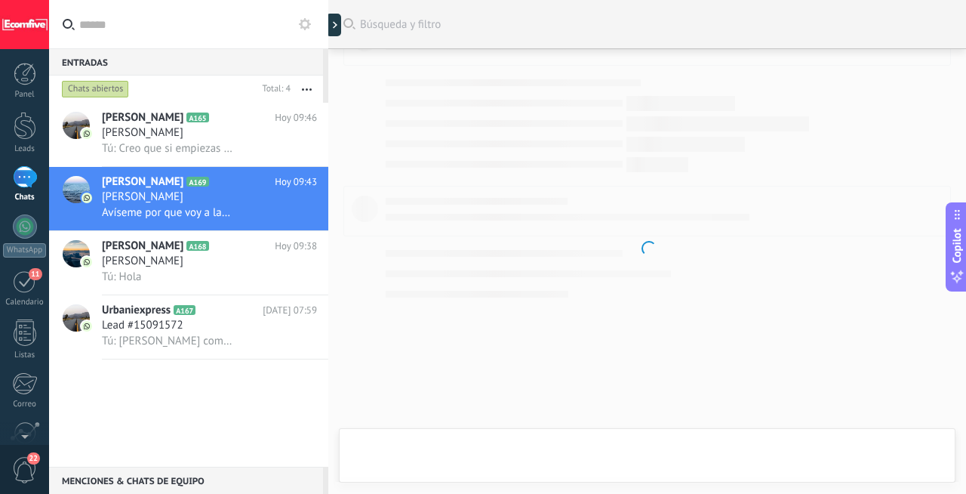
scroll to position [3031, 0]
